Goal: Entertainment & Leisure: Consume media (video, audio)

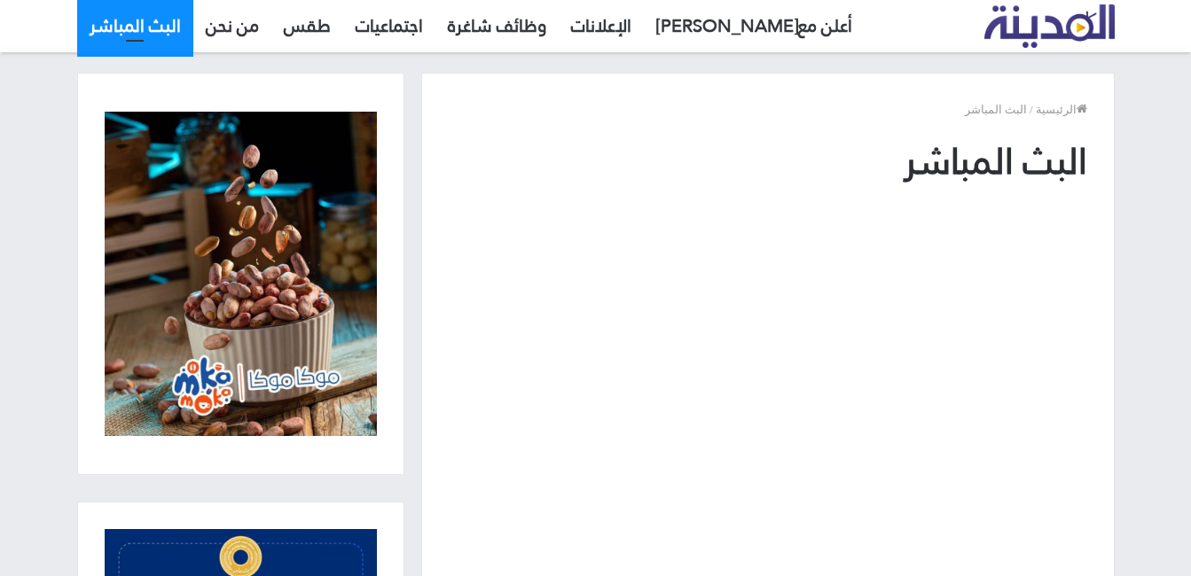
scroll to position [266, 0]
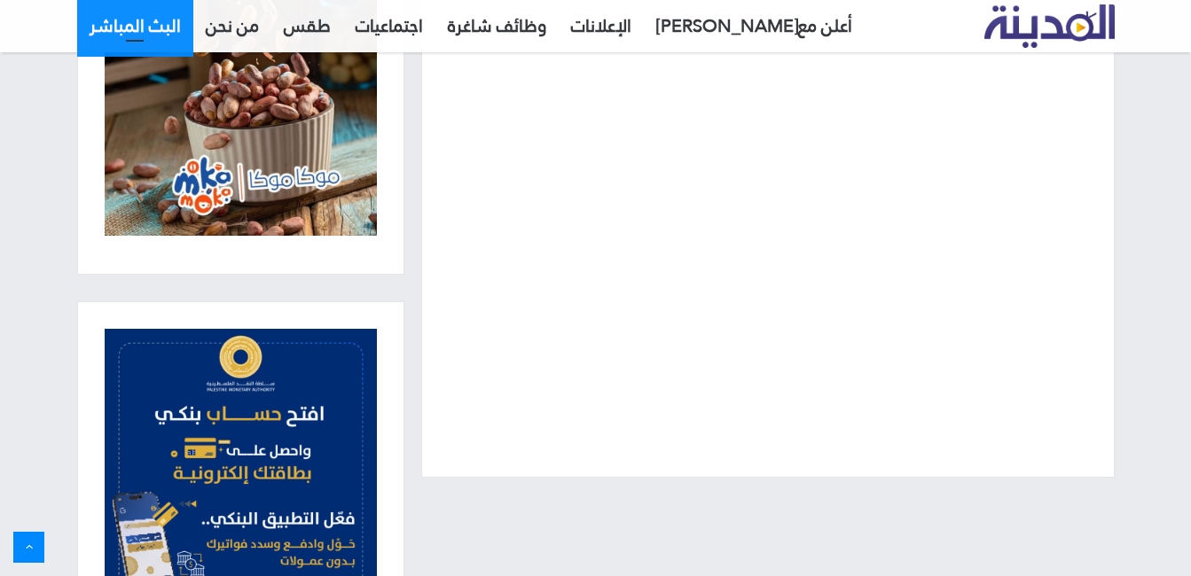
drag, startPoint x: 527, startPoint y: 421, endPoint x: 808, endPoint y: 477, distance: 286.5
drag, startPoint x: 722, startPoint y: 474, endPoint x: 673, endPoint y: 489, distance: 51.0
click at [672, 491] on div "الرئيسية / البث المباشر البث المباشر" at bounding box center [596, 257] width 1064 height 770
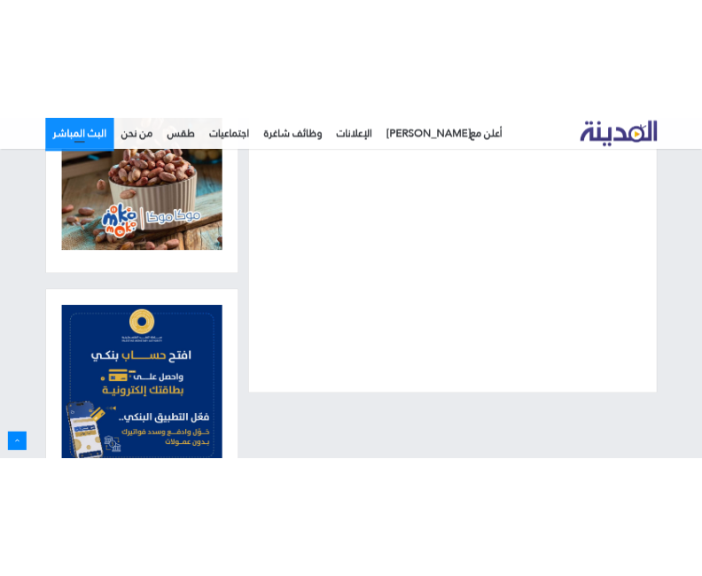
scroll to position [254, 0]
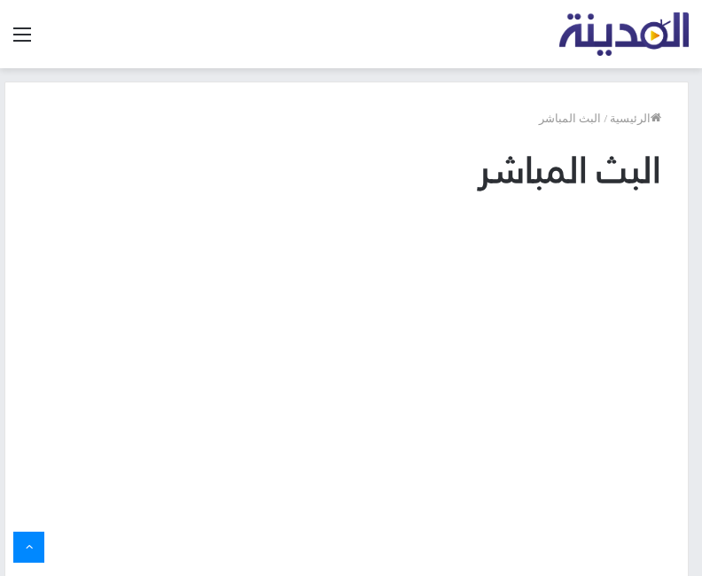
scroll to position [254, 0]
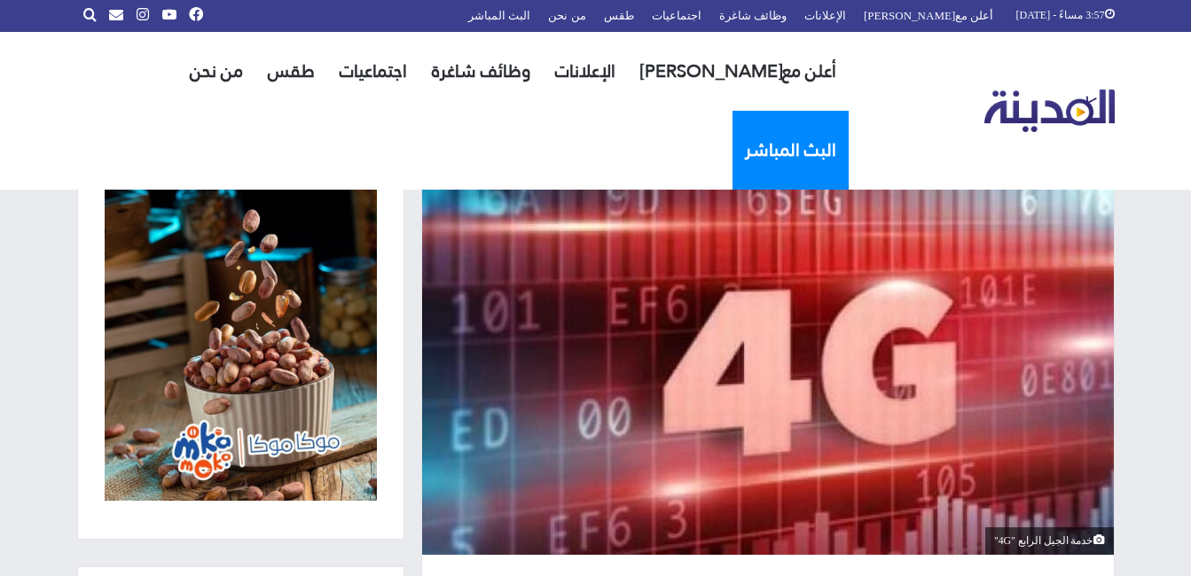
click at [732, 111] on link "البث المباشر" at bounding box center [790, 150] width 116 height 79
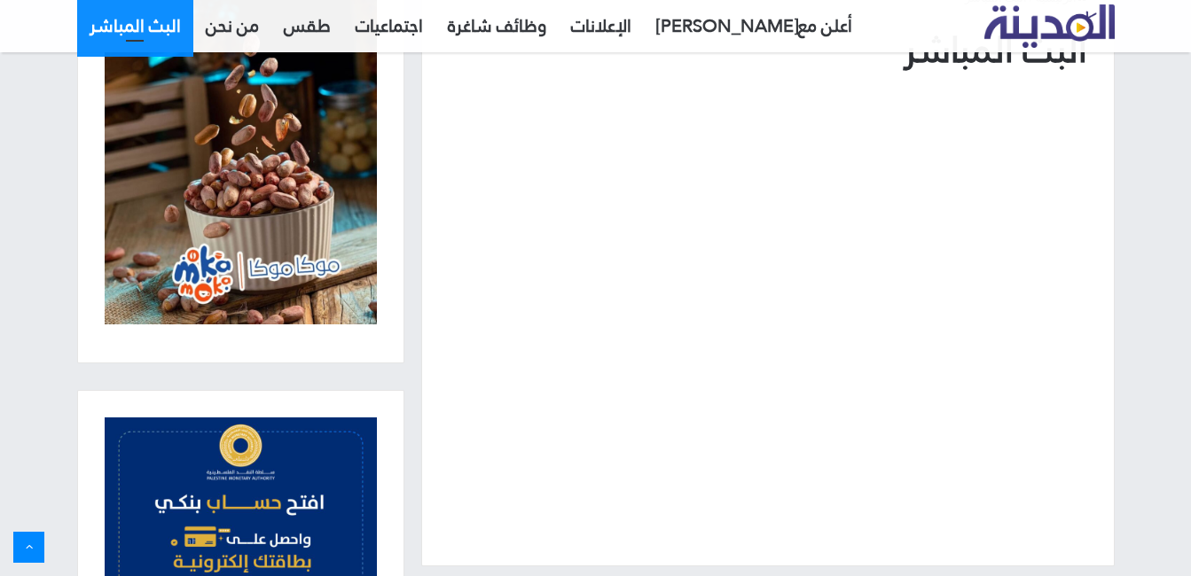
scroll to position [355, 0]
